Goal: Transaction & Acquisition: Subscribe to service/newsletter

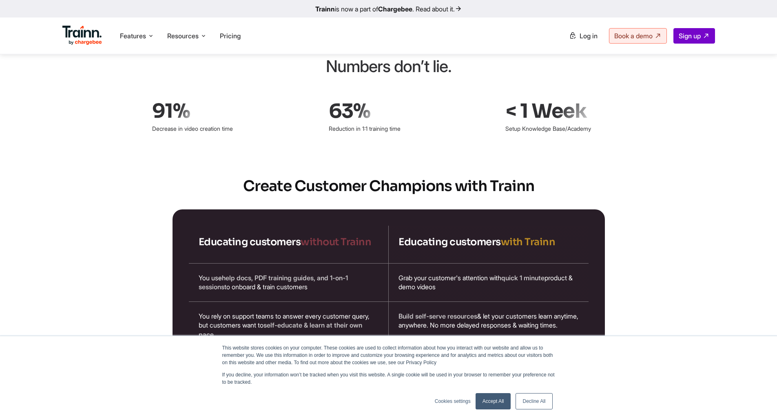
scroll to position [1230, 0]
click at [130, 37] on span "Features" at bounding box center [133, 35] width 26 height 9
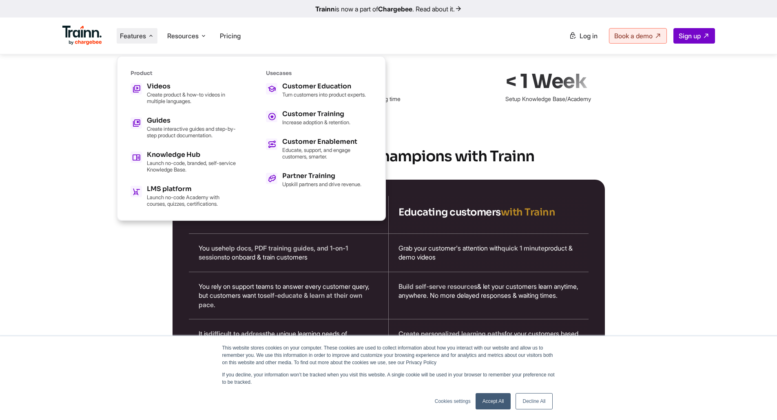
scroll to position [1260, 0]
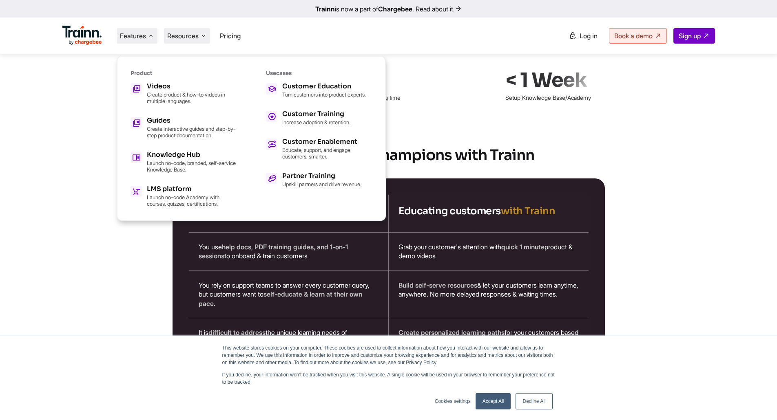
click at [206, 32] on icon at bounding box center [203, 36] width 7 height 8
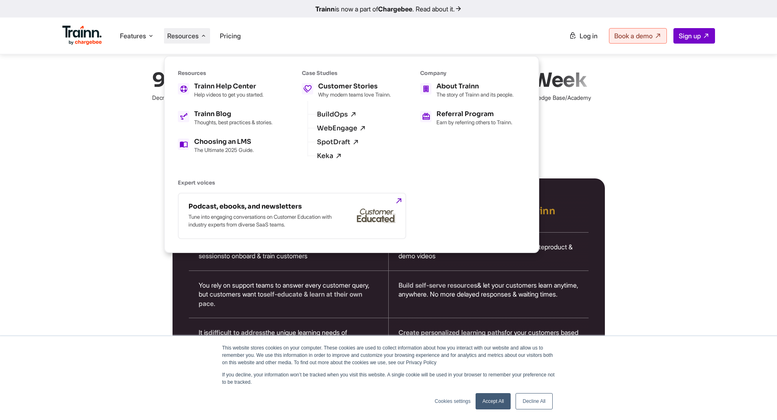
click at [562, 145] on h2 "Create Customer Champions with Trainn" at bounding box center [388, 155] width 587 height 20
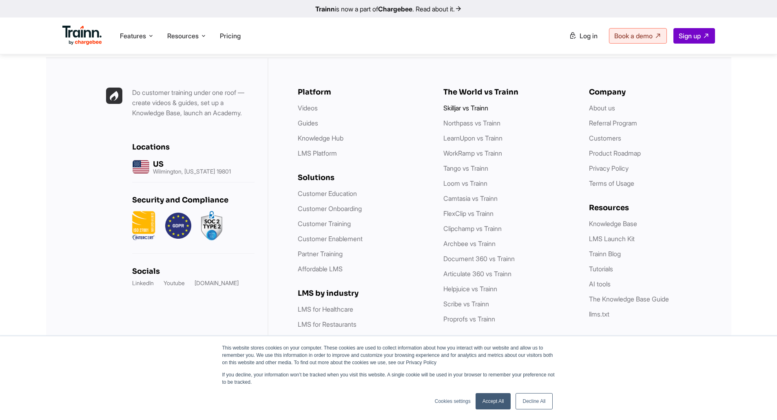
scroll to position [2322, 0]
click at [456, 110] on link "Skilljar vs Trainn" at bounding box center [465, 108] width 45 height 8
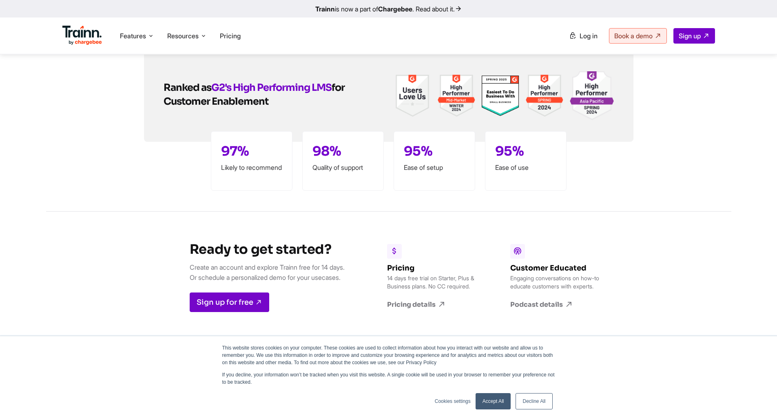
scroll to position [3392, 0]
click at [683, 35] on span "Sign up" at bounding box center [689, 36] width 22 height 8
